Goal: Find specific page/section: Find specific page/section

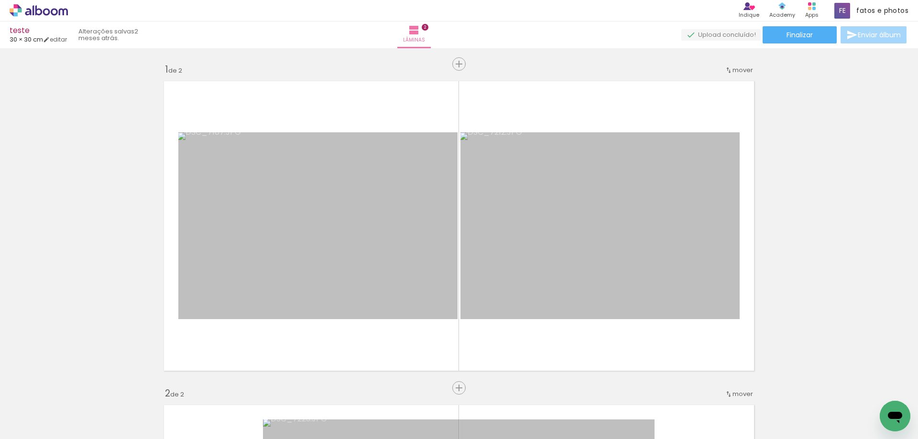
click at [47, 11] on icon at bounding box center [39, 10] width 58 height 12
